Goal: Download file/media

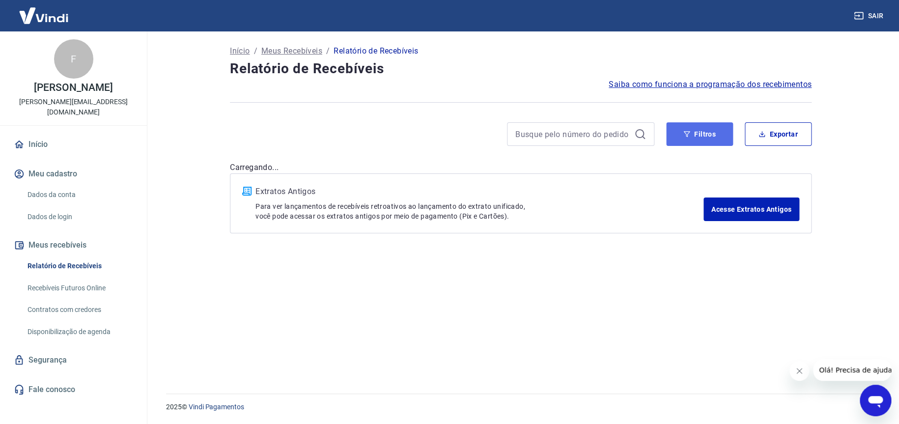
click at [692, 139] on button "Filtros" at bounding box center [699, 134] width 67 height 24
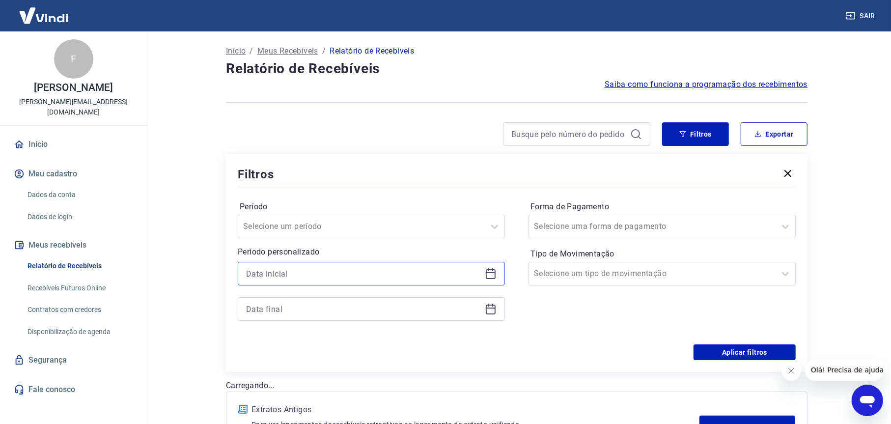
click at [330, 276] on input at bounding box center [363, 273] width 235 height 15
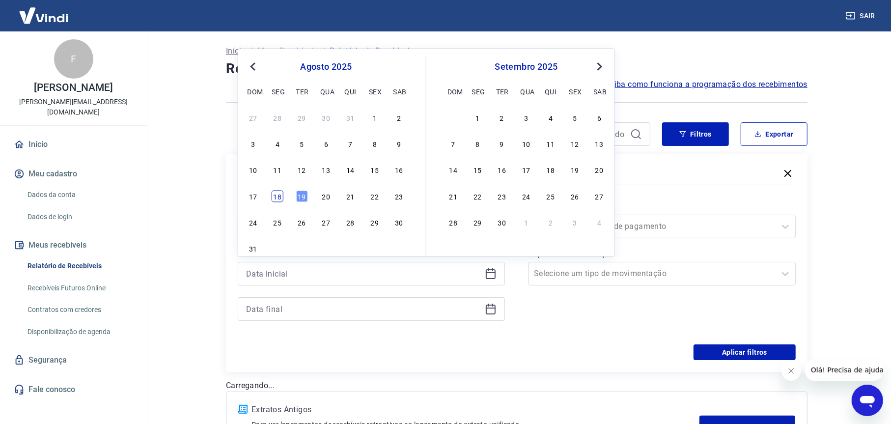
click at [280, 194] on div "18" at bounding box center [278, 196] width 12 height 12
type input "[DATE]"
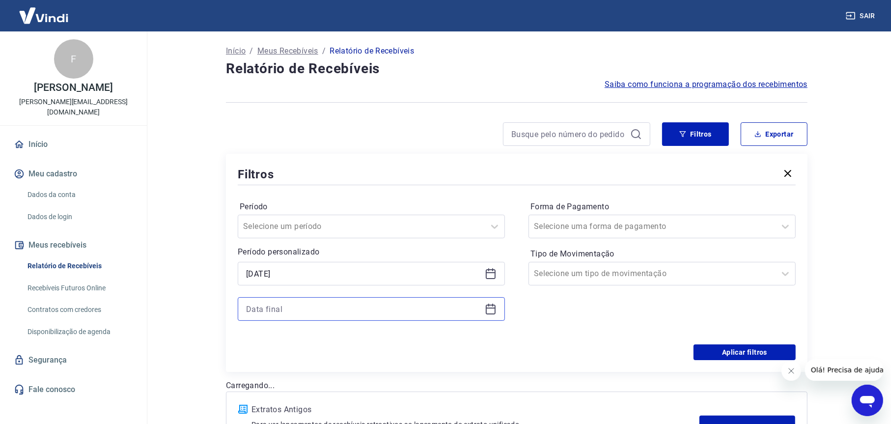
click at [305, 308] on input at bounding box center [363, 309] width 235 height 15
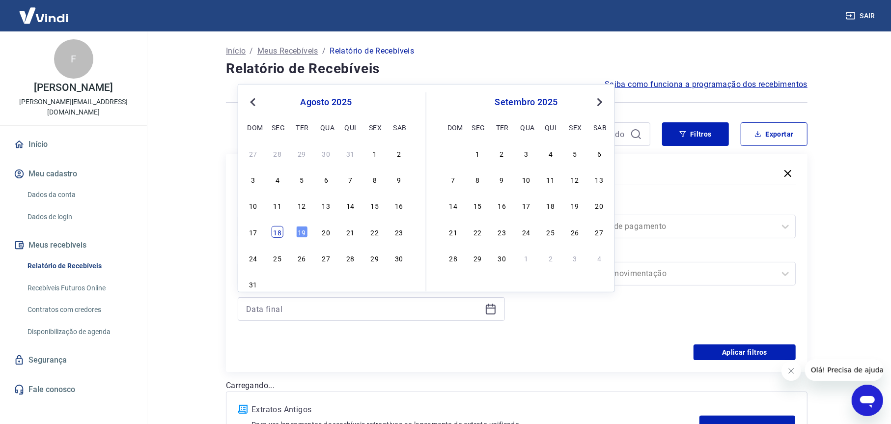
click at [278, 229] on div "18" at bounding box center [278, 232] width 12 height 12
type input "[DATE]"
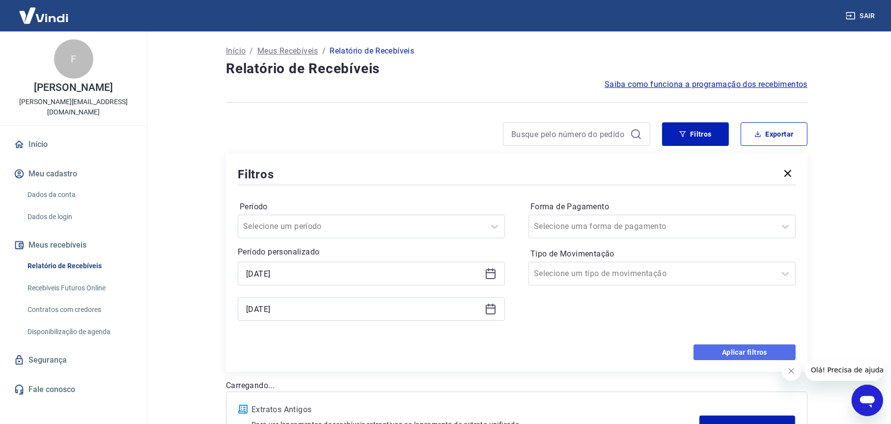
click at [721, 350] on button "Aplicar filtros" at bounding box center [745, 352] width 102 height 16
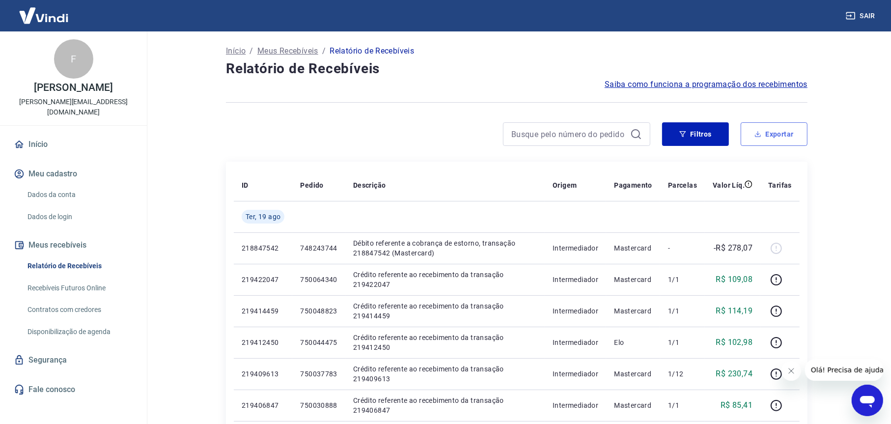
click at [774, 133] on button "Exportar" at bounding box center [774, 134] width 67 height 24
type input "[DATE]"
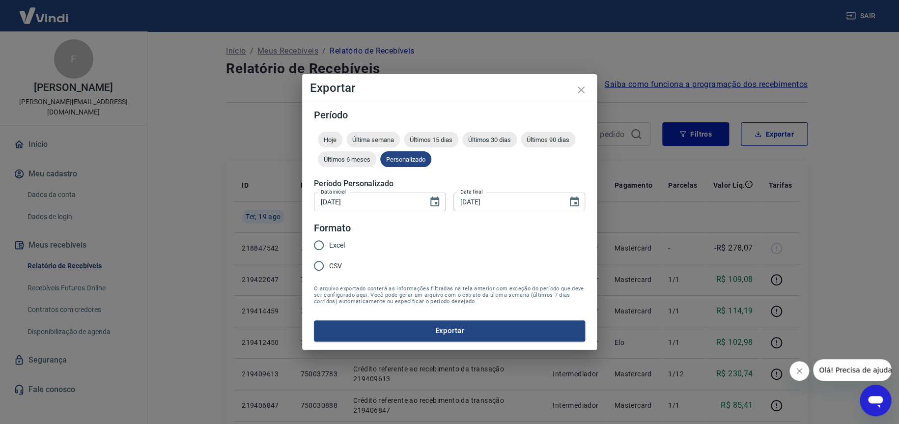
drag, startPoint x: 333, startPoint y: 245, endPoint x: 357, endPoint y: 249, distance: 23.9
click at [333, 245] on span "Excel" at bounding box center [337, 245] width 16 height 10
click at [329, 245] on input "Excel" at bounding box center [319, 245] width 21 height 21
radio input "true"
click at [426, 330] on button "Exportar" at bounding box center [449, 330] width 271 height 21
